Goal: Book appointment/travel/reservation

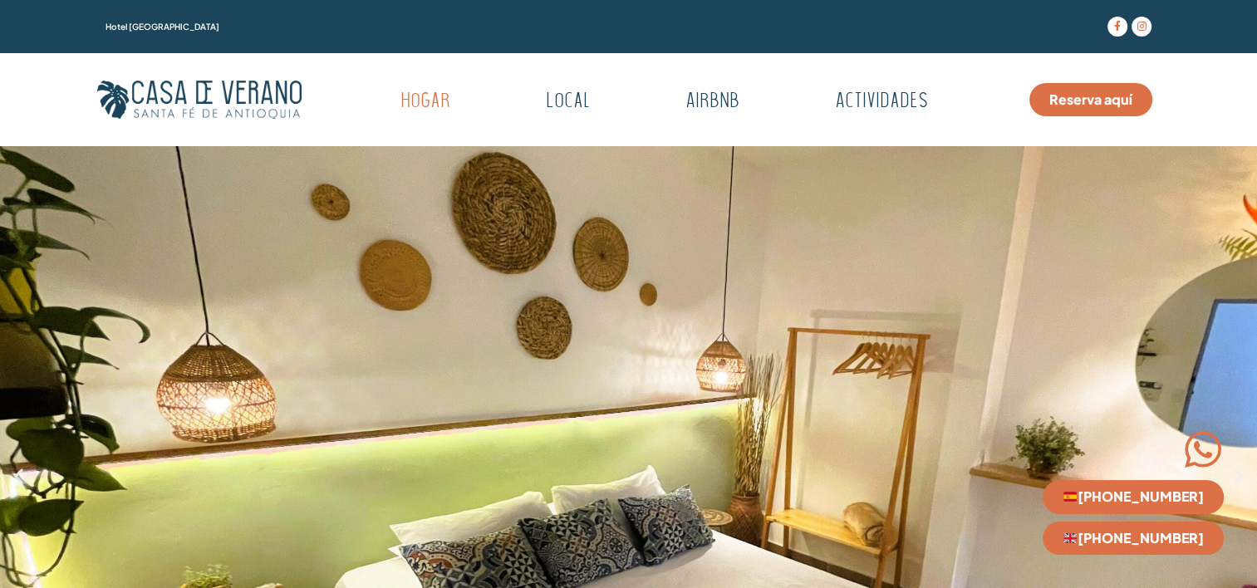
click at [1080, 90] on link "Reserva aquí" at bounding box center [1090, 99] width 123 height 33
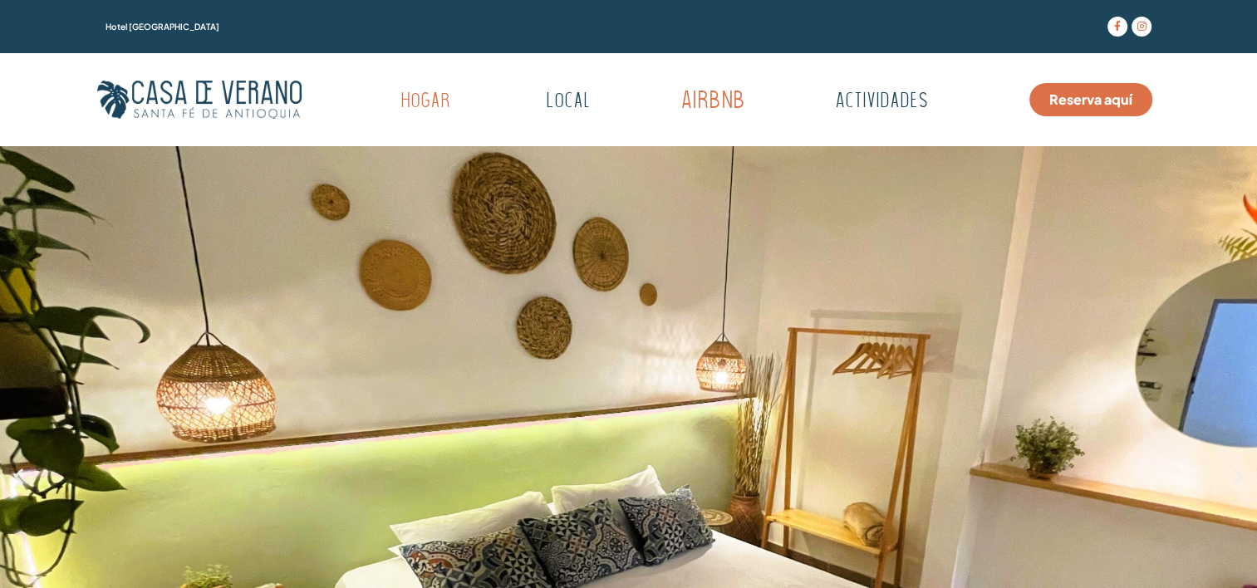
click at [699, 103] on link "Airbnb" at bounding box center [712, 102] width 165 height 46
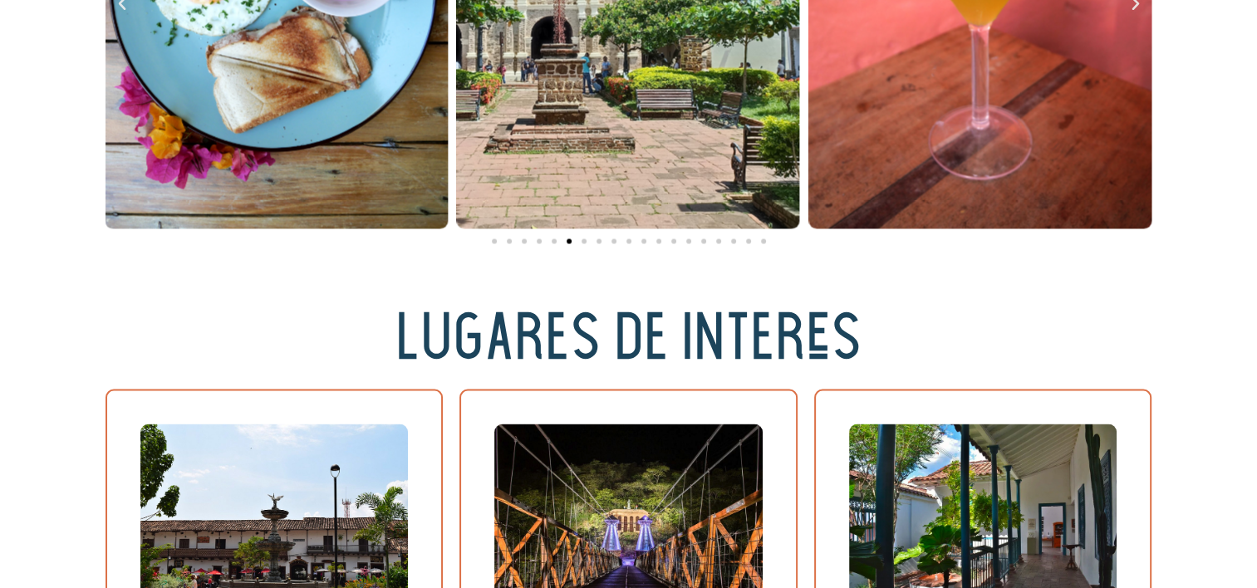
scroll to position [3074, 0]
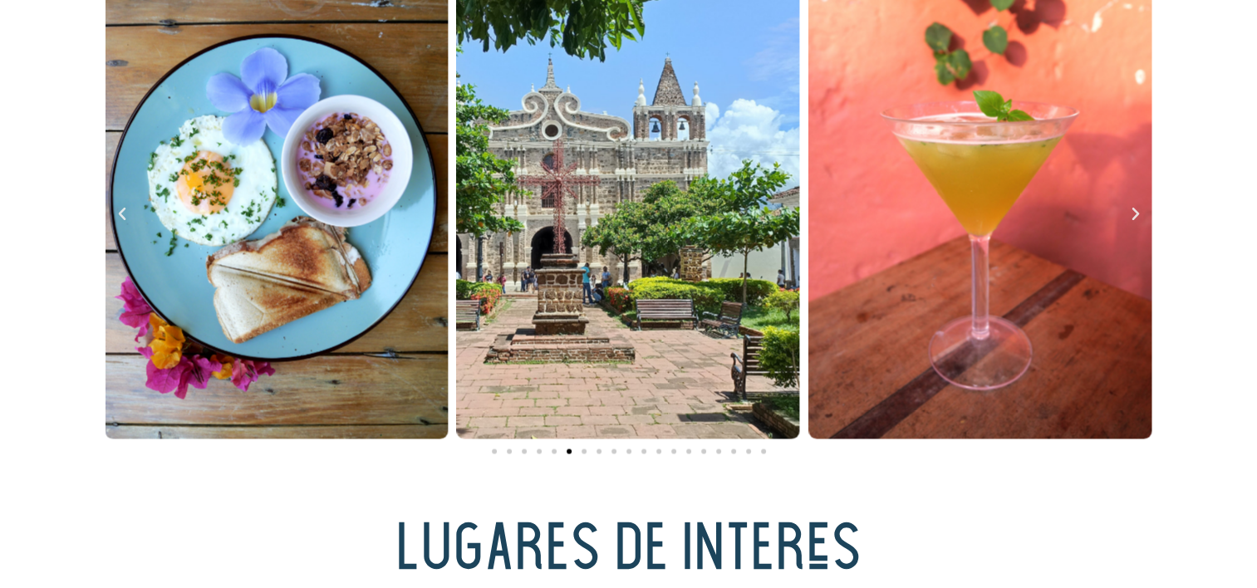
click at [1127, 219] on icon "Next slide" at bounding box center [1135, 213] width 17 height 17
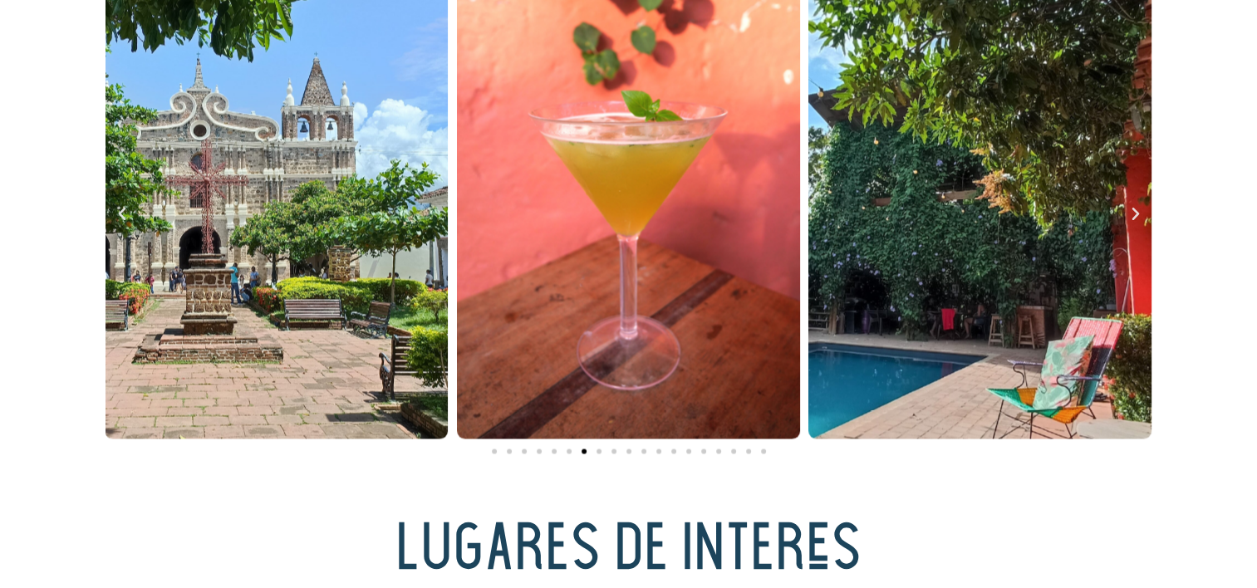
click at [1127, 219] on icon "Next slide" at bounding box center [1135, 213] width 17 height 17
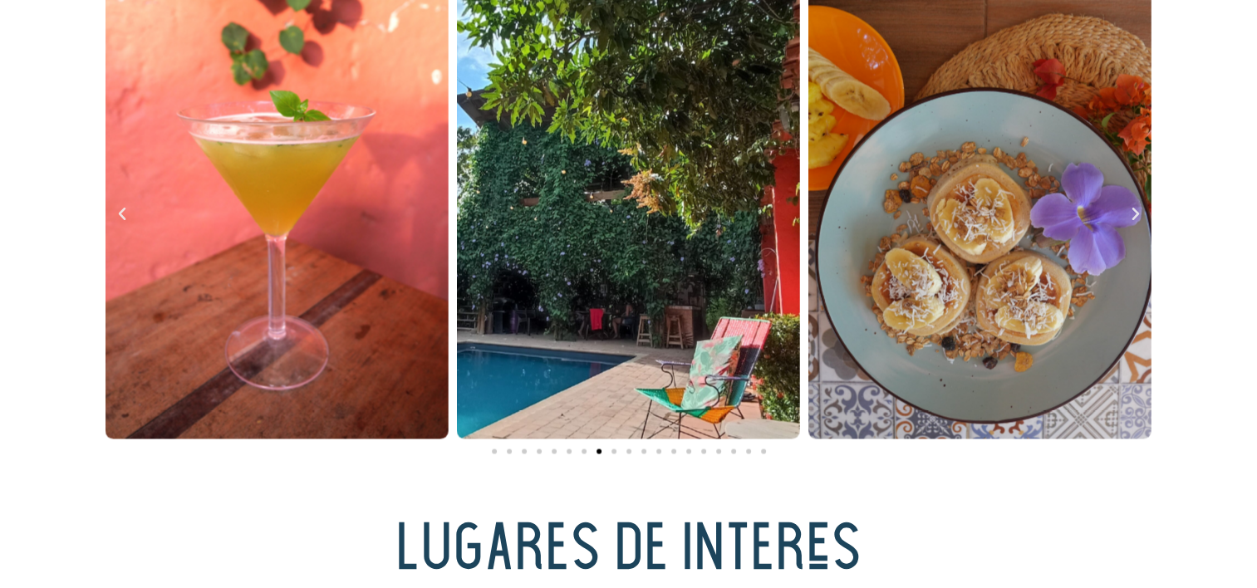
click at [1127, 219] on icon "Next slide" at bounding box center [1135, 213] width 17 height 17
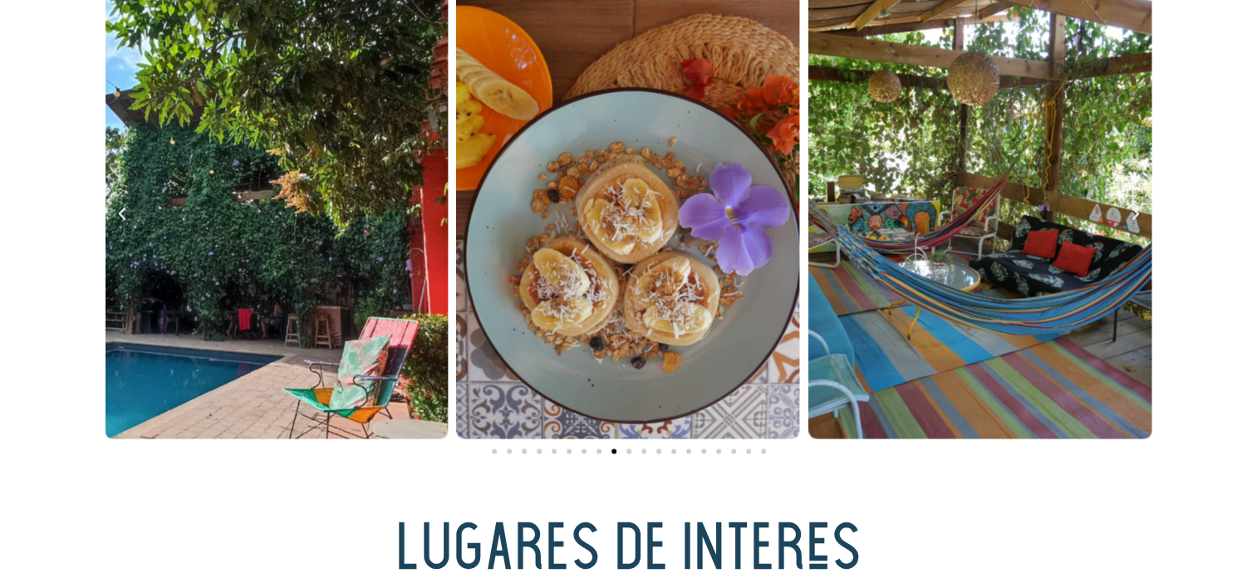
click at [1127, 219] on icon "Next slide" at bounding box center [1135, 213] width 17 height 17
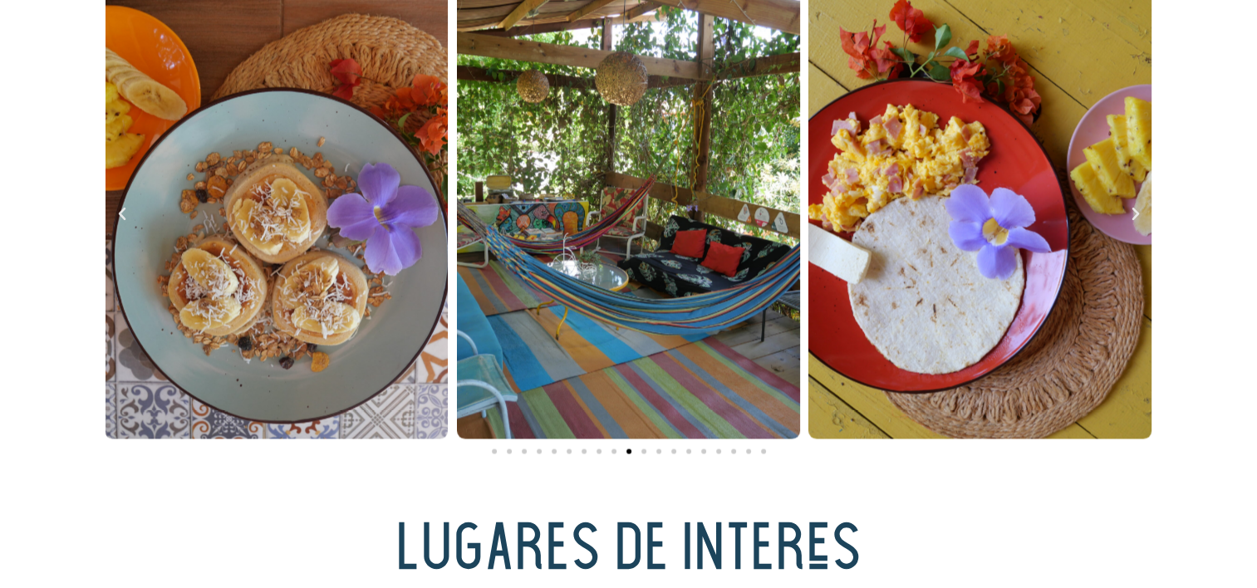
click at [1127, 219] on icon "Next slide" at bounding box center [1135, 213] width 17 height 17
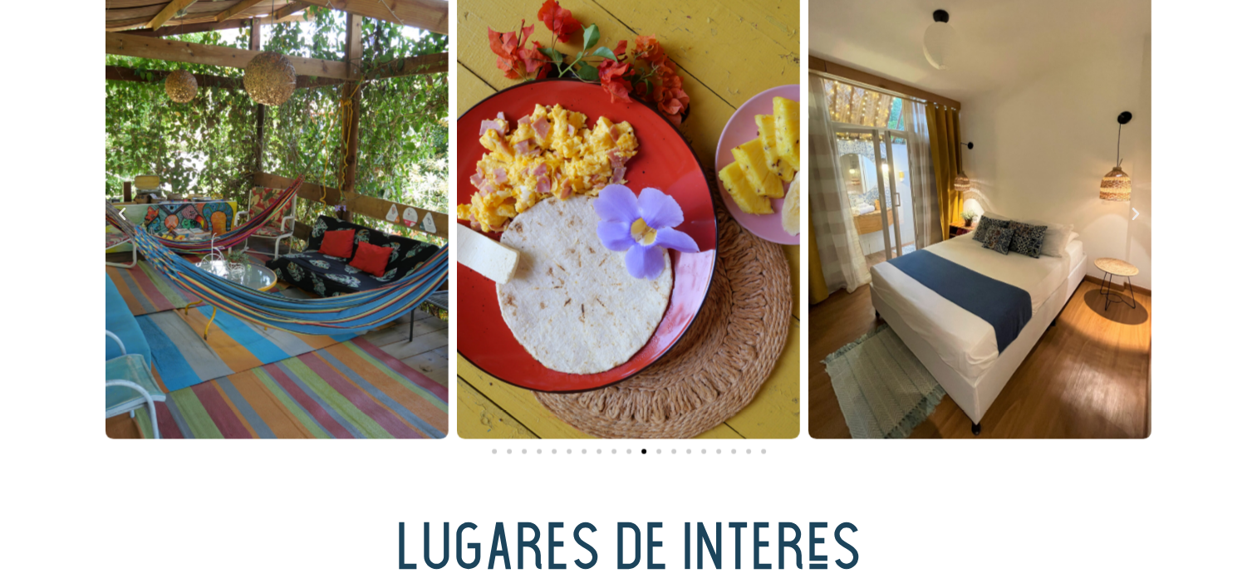
click at [1127, 219] on icon "Next slide" at bounding box center [1135, 213] width 17 height 17
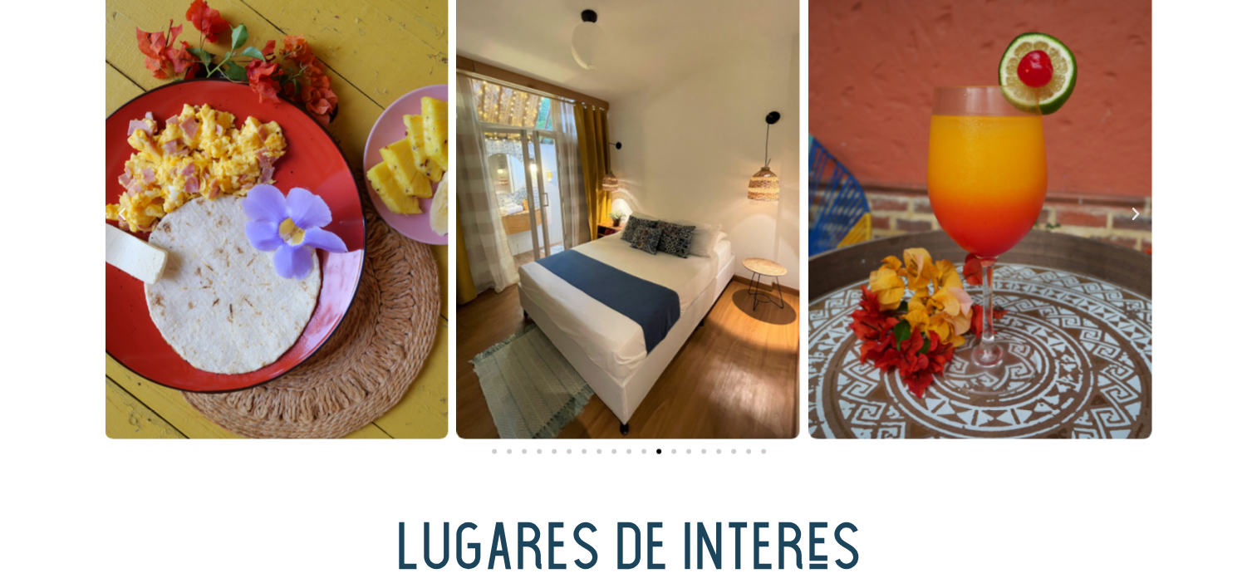
click at [1127, 219] on icon "Next slide" at bounding box center [1135, 213] width 17 height 17
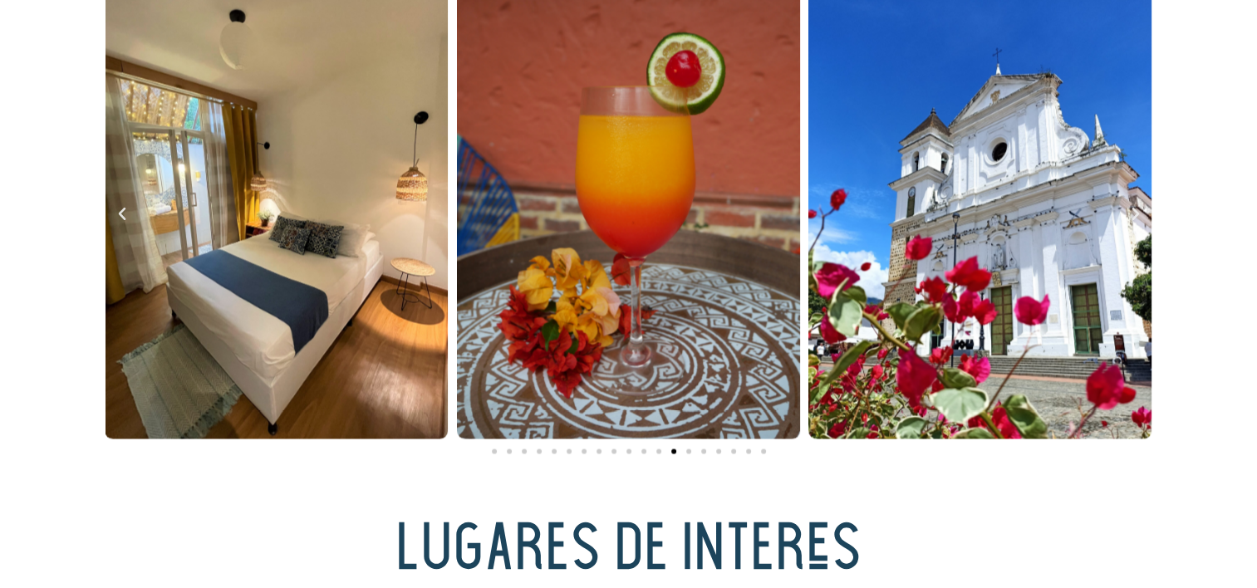
click at [1127, 219] on icon "Next slide" at bounding box center [1135, 213] width 17 height 17
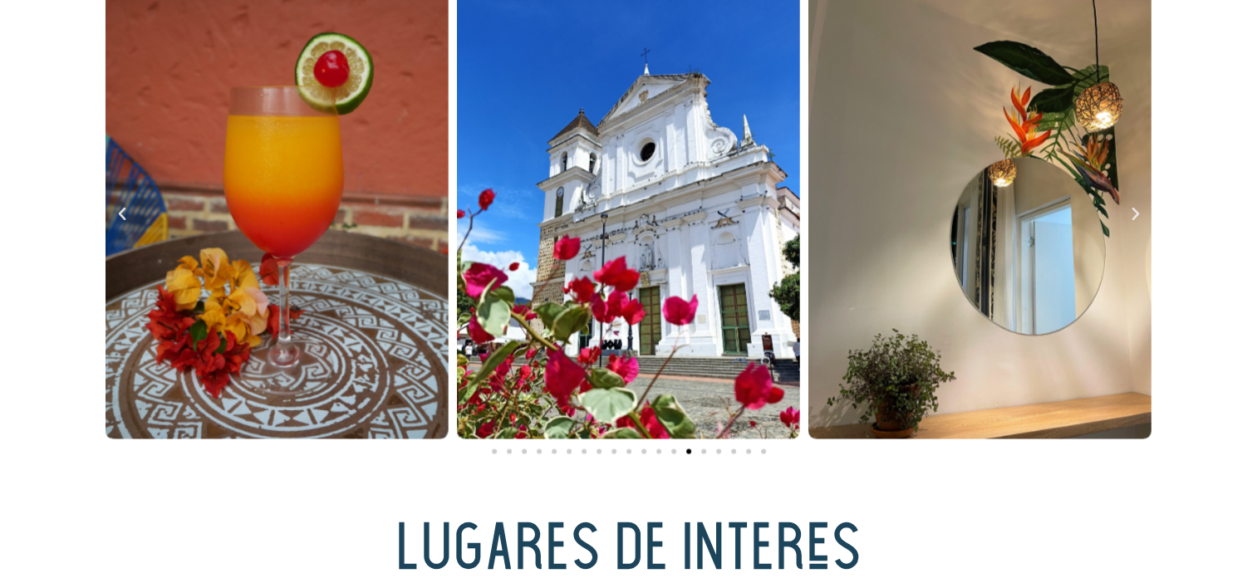
click at [1127, 219] on icon "Next slide" at bounding box center [1135, 213] width 17 height 17
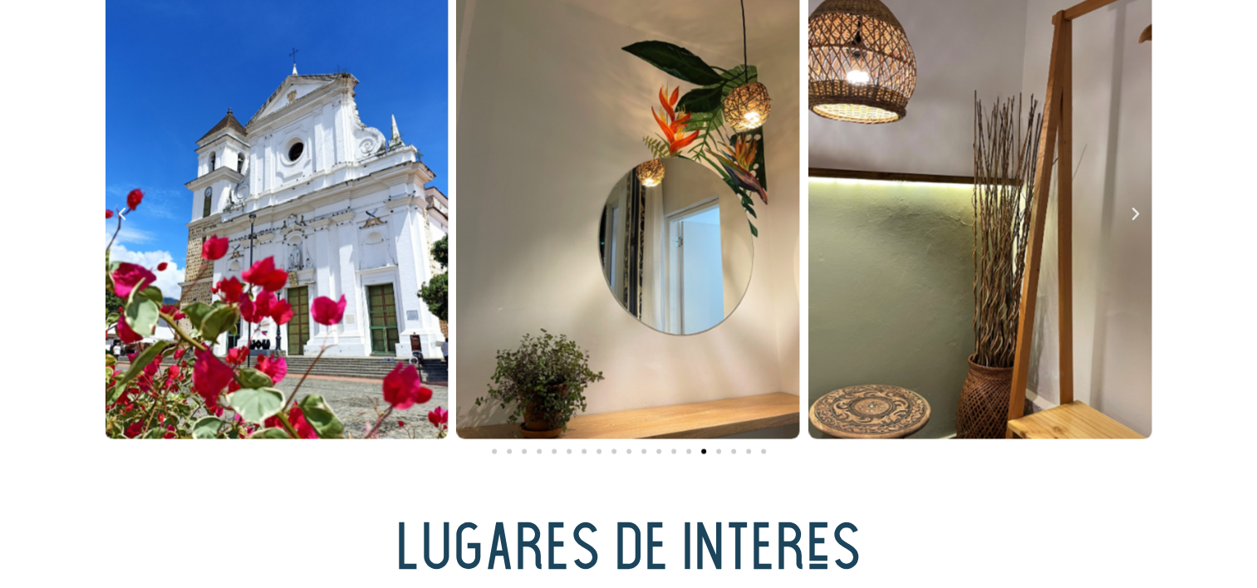
click at [1127, 219] on icon "Next slide" at bounding box center [1135, 213] width 17 height 17
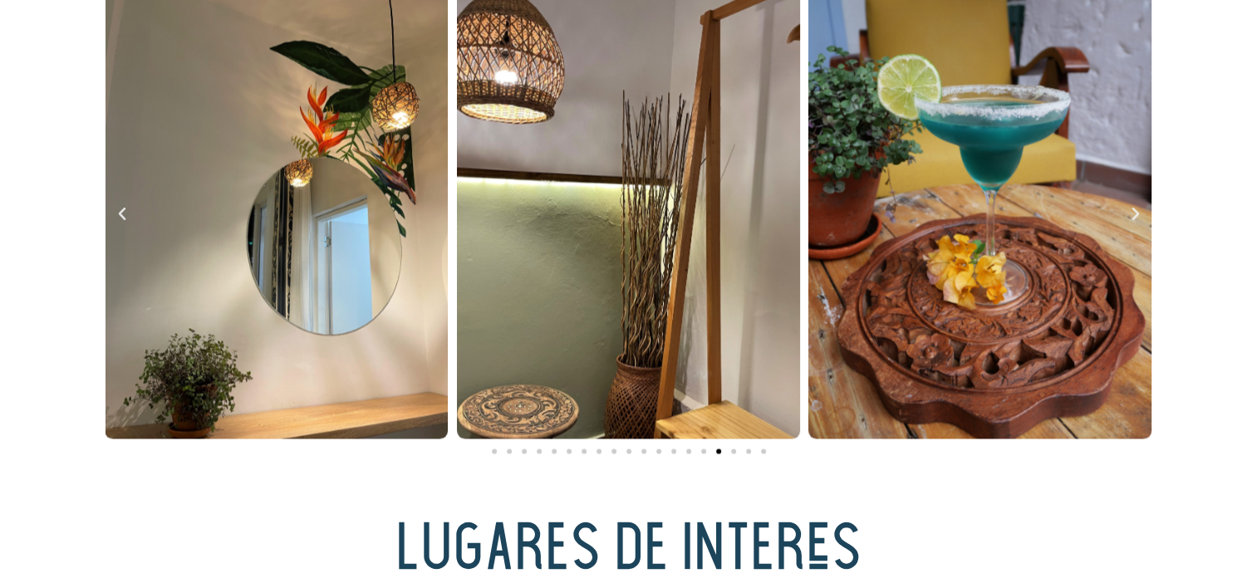
click at [1127, 219] on icon "Next slide" at bounding box center [1135, 213] width 17 height 17
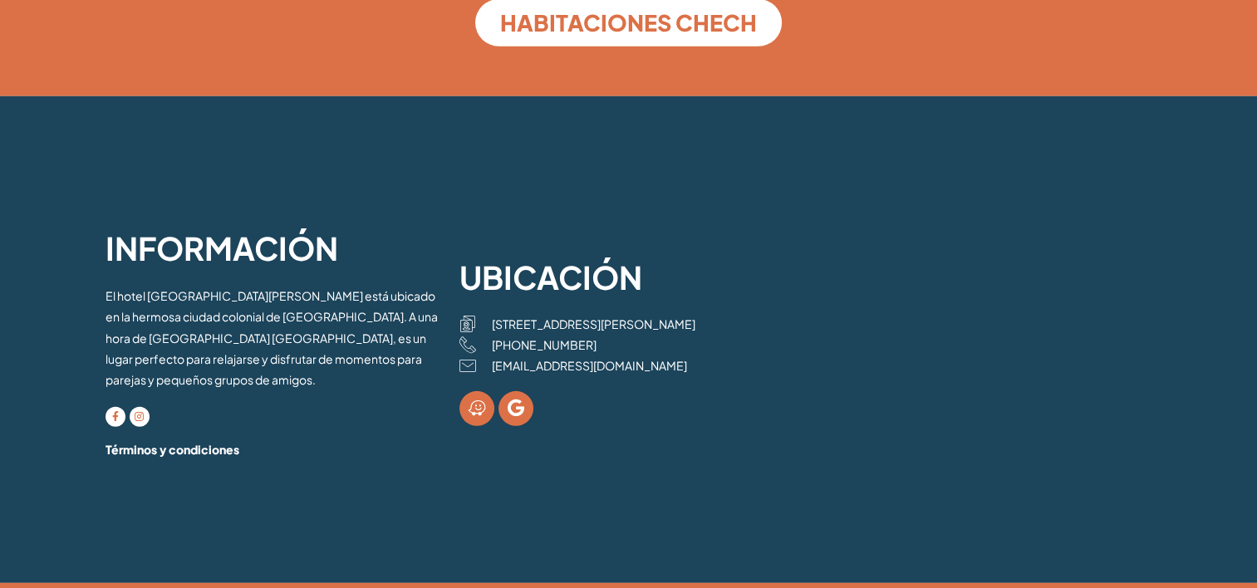
scroll to position [4508, 0]
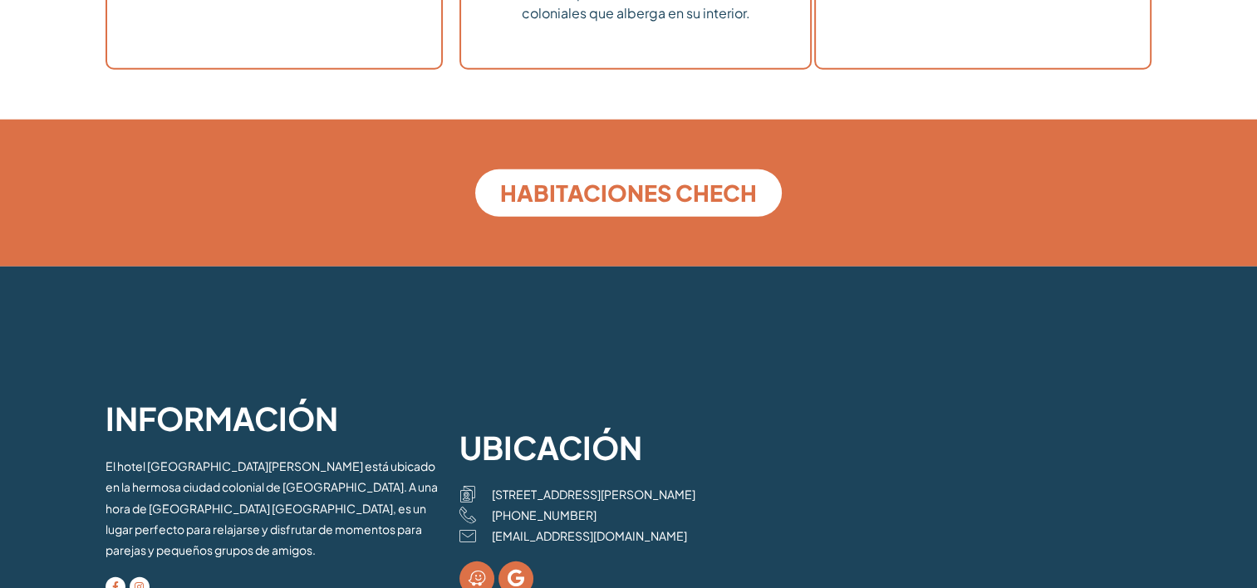
click at [620, 182] on span "HABITACIONES CHECH" at bounding box center [628, 193] width 257 height 22
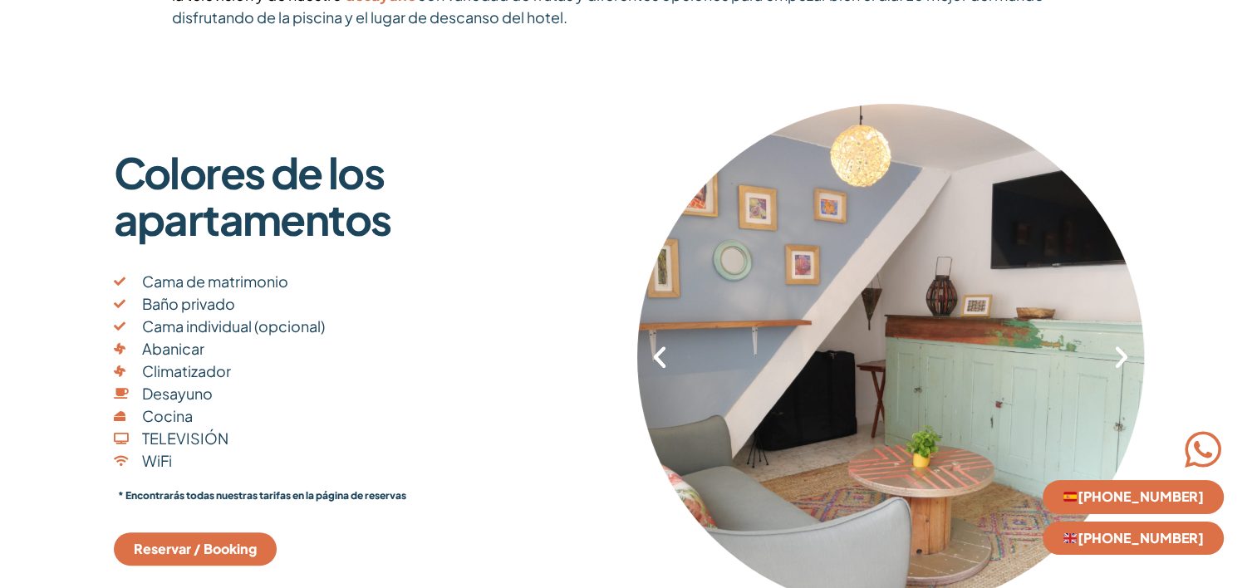
scroll to position [415, 0]
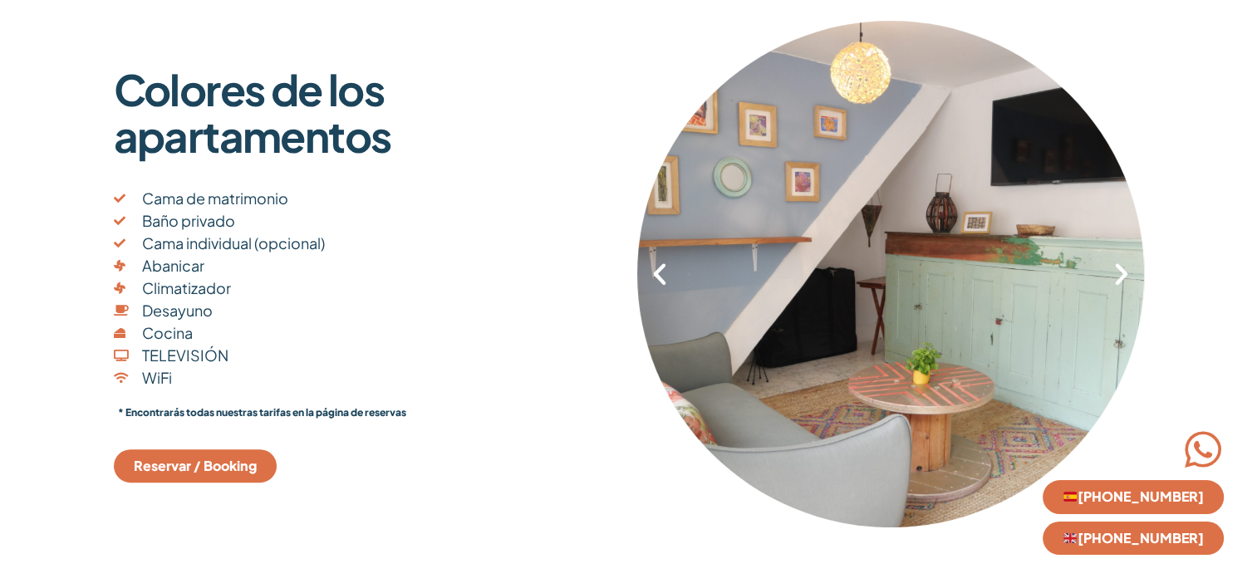
click at [179, 465] on span "Reservar / Booking" at bounding box center [195, 465] width 123 height 13
